Goal: Communication & Community: Connect with others

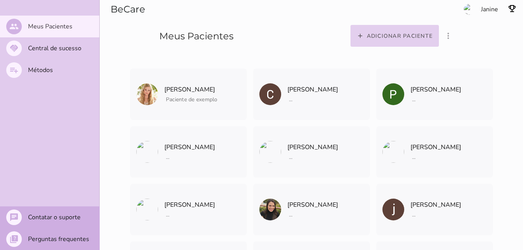
click at [365, 34] on span "add" at bounding box center [362, 35] width 10 height 7
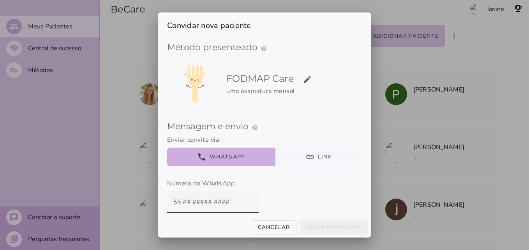
scroll to position [3, 0]
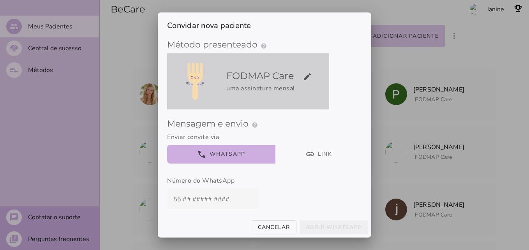
click at [278, 89] on div "uma assinatura mensal" at bounding box center [276, 88] width 100 height 9
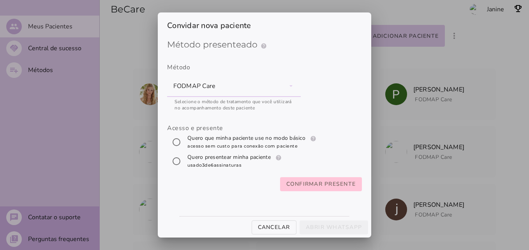
scroll to position [0, 0]
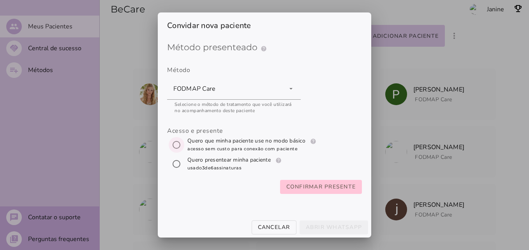
click at [171, 146] on input "[object Object]" at bounding box center [176, 145] width 19 height 19
radio input "****"
type mwc-radio "trial-extension"
click at [0, 0] on slot "Confirmar presente" at bounding box center [0, 0] width 0 height 0
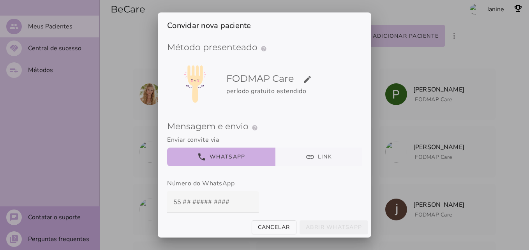
click at [311, 163] on button "link Link" at bounding box center [318, 157] width 87 height 19
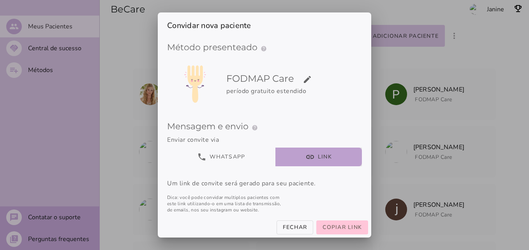
scroll to position [35, 0]
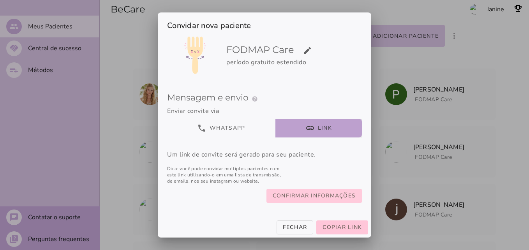
click at [0, 0] on slot "Confirmar informações" at bounding box center [0, 0] width 0 height 0
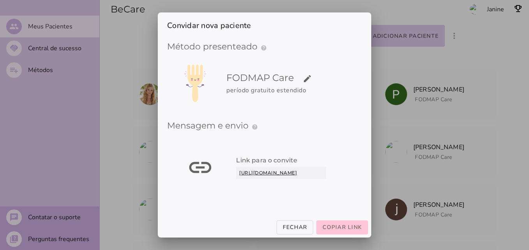
scroll to position [14, 0]
click at [340, 227] on span "Copiar link" at bounding box center [342, 227] width 39 height 7
